Goal: Task Accomplishment & Management: Complete application form

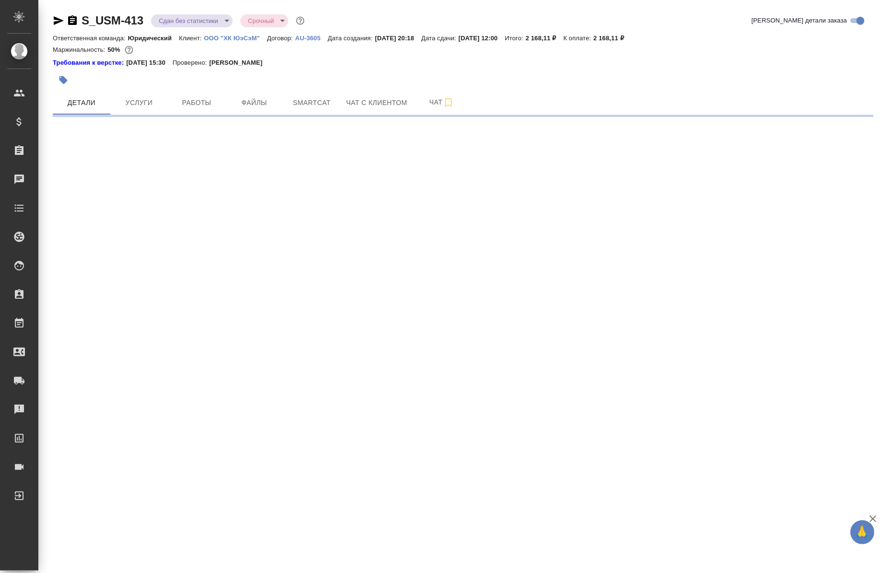
select select "RU"
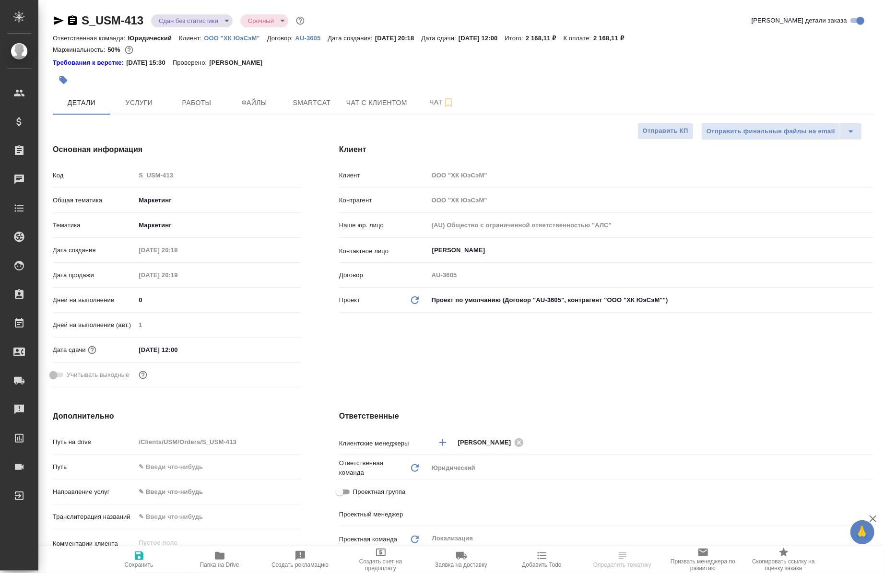
type textarea "x"
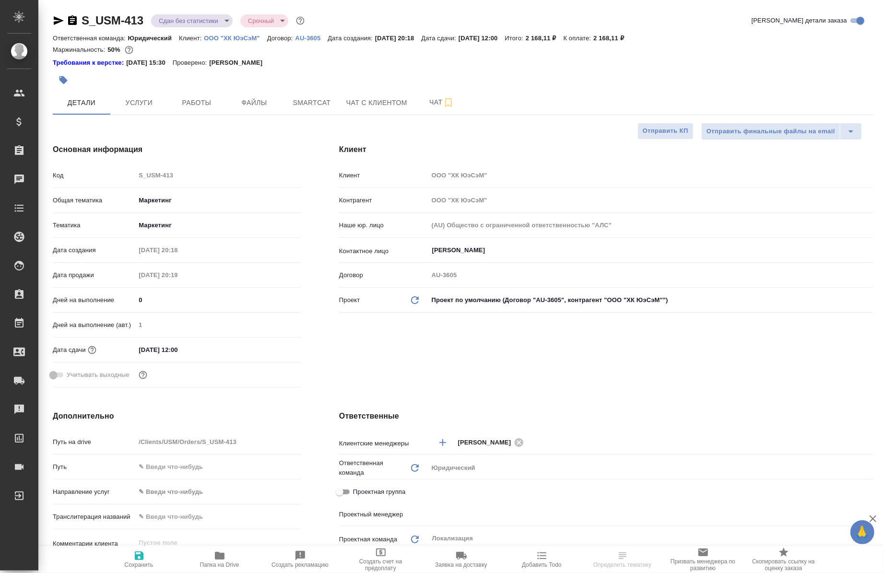
type textarea "x"
type input "[PERSON_NAME]"
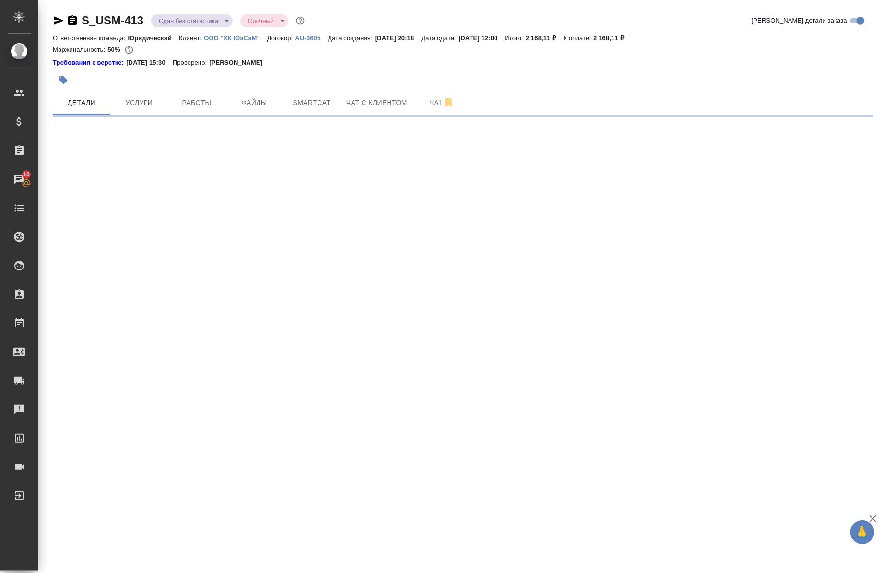
select select "RU"
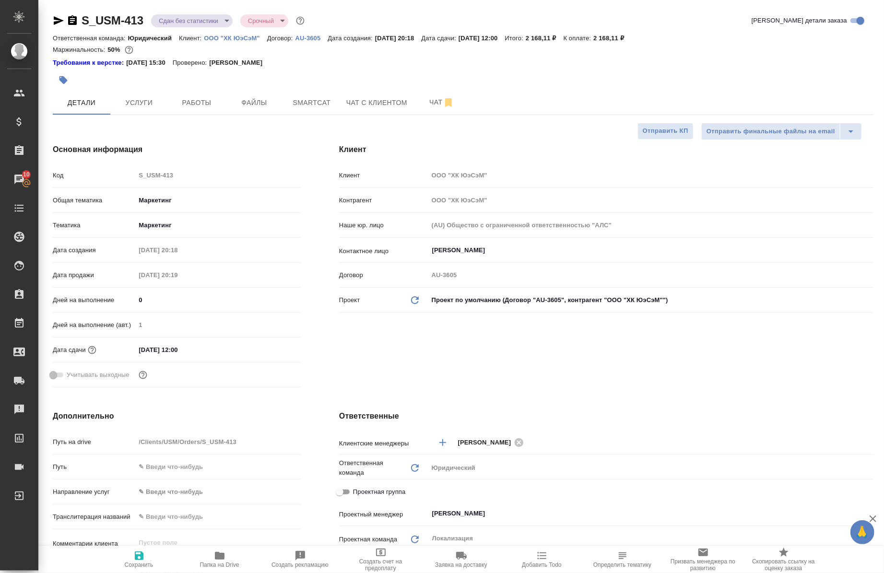
type textarea "x"
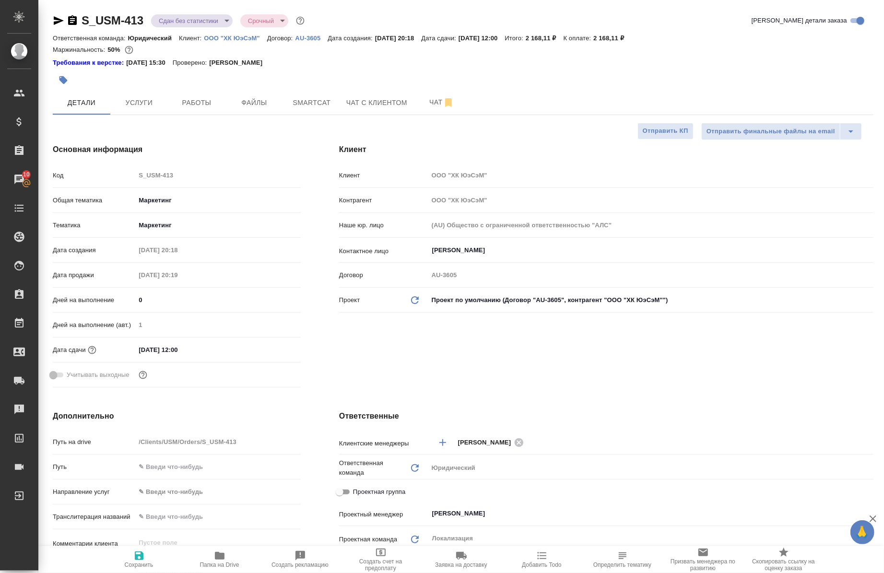
type textarea "x"
click at [224, 560] on icon "button" at bounding box center [220, 556] width 12 height 12
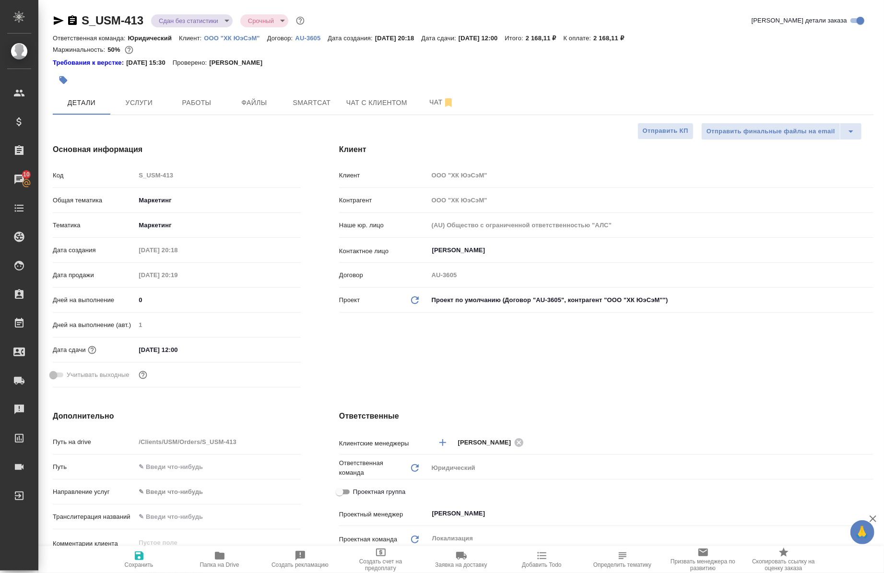
type textarea "x"
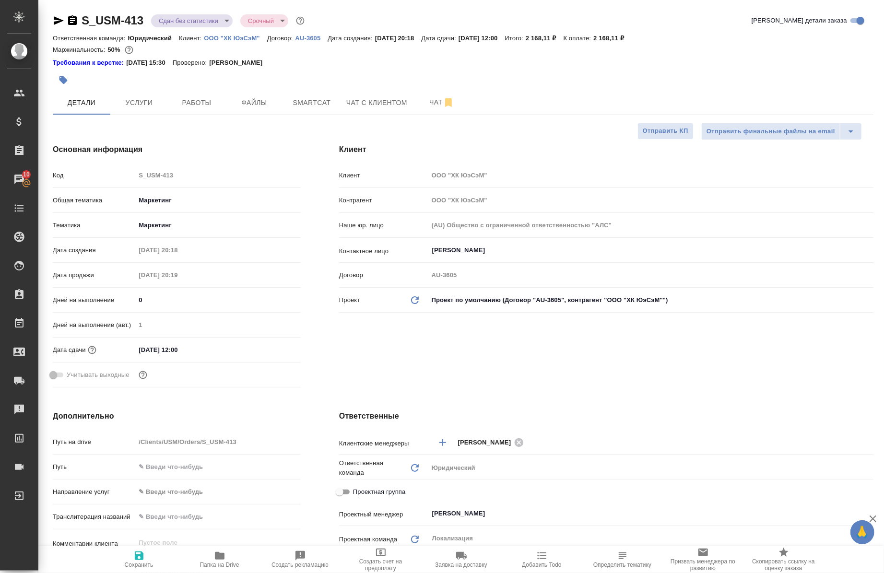
type textarea "x"
